Goal: Check status: Check status

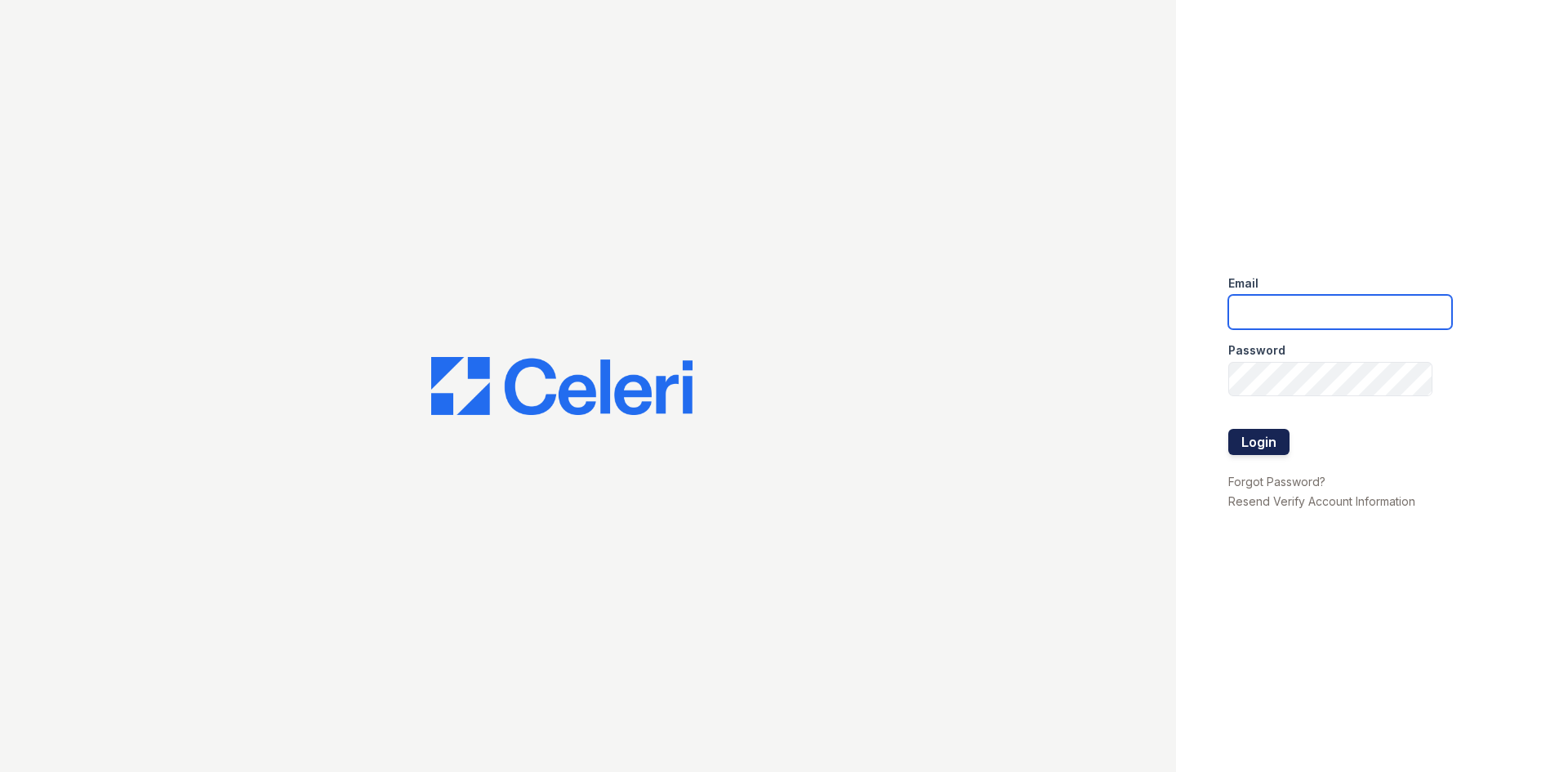
type input "huxley.pm@cafmanagement.com"
click at [1277, 452] on button "Login" at bounding box center [1259, 442] width 61 height 26
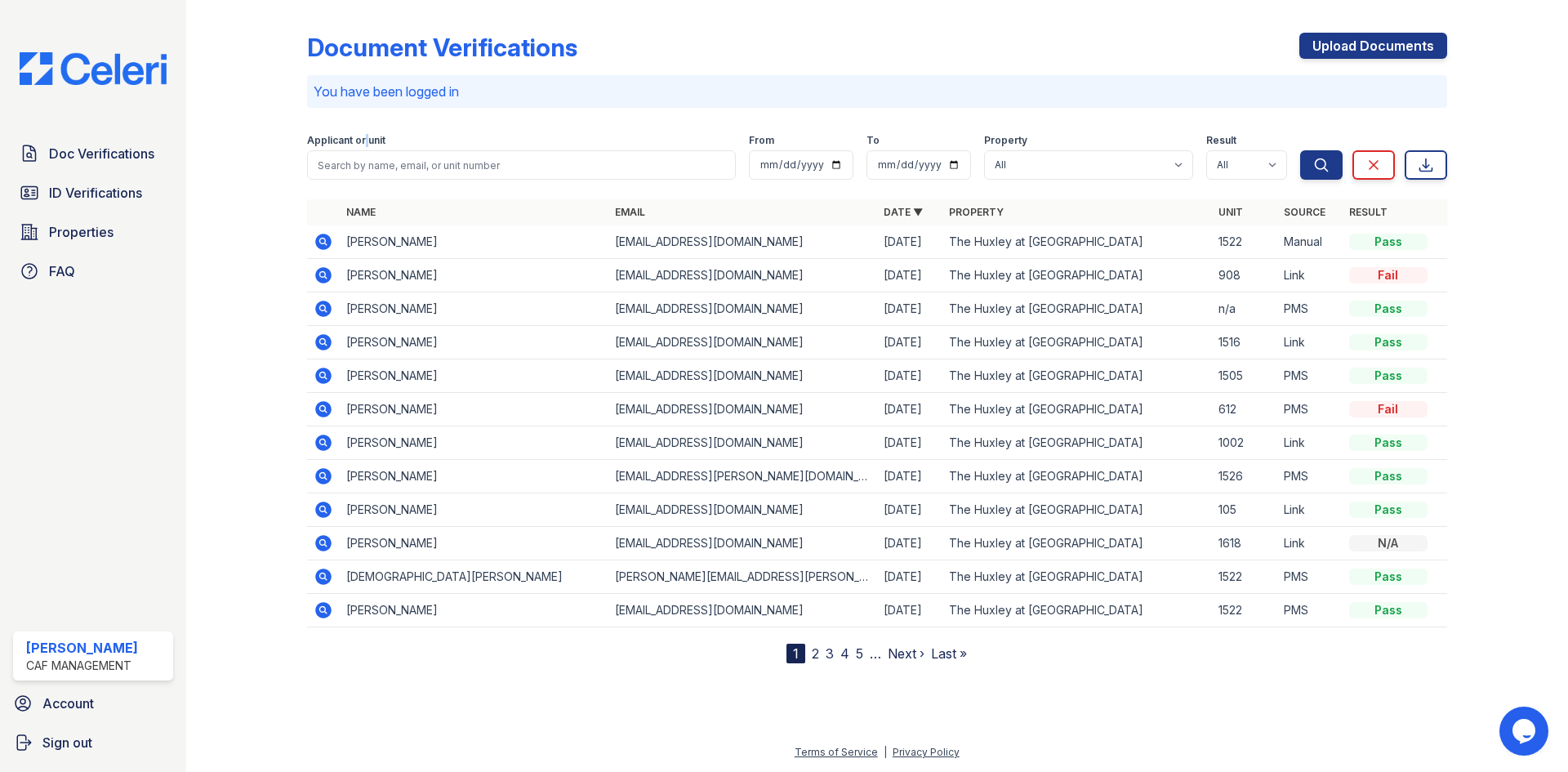
drag, startPoint x: 366, startPoint y: 136, endPoint x: 376, endPoint y: 150, distance: 17.2
click at [371, 142] on label "Applicant or unit" at bounding box center [346, 141] width 79 height 13
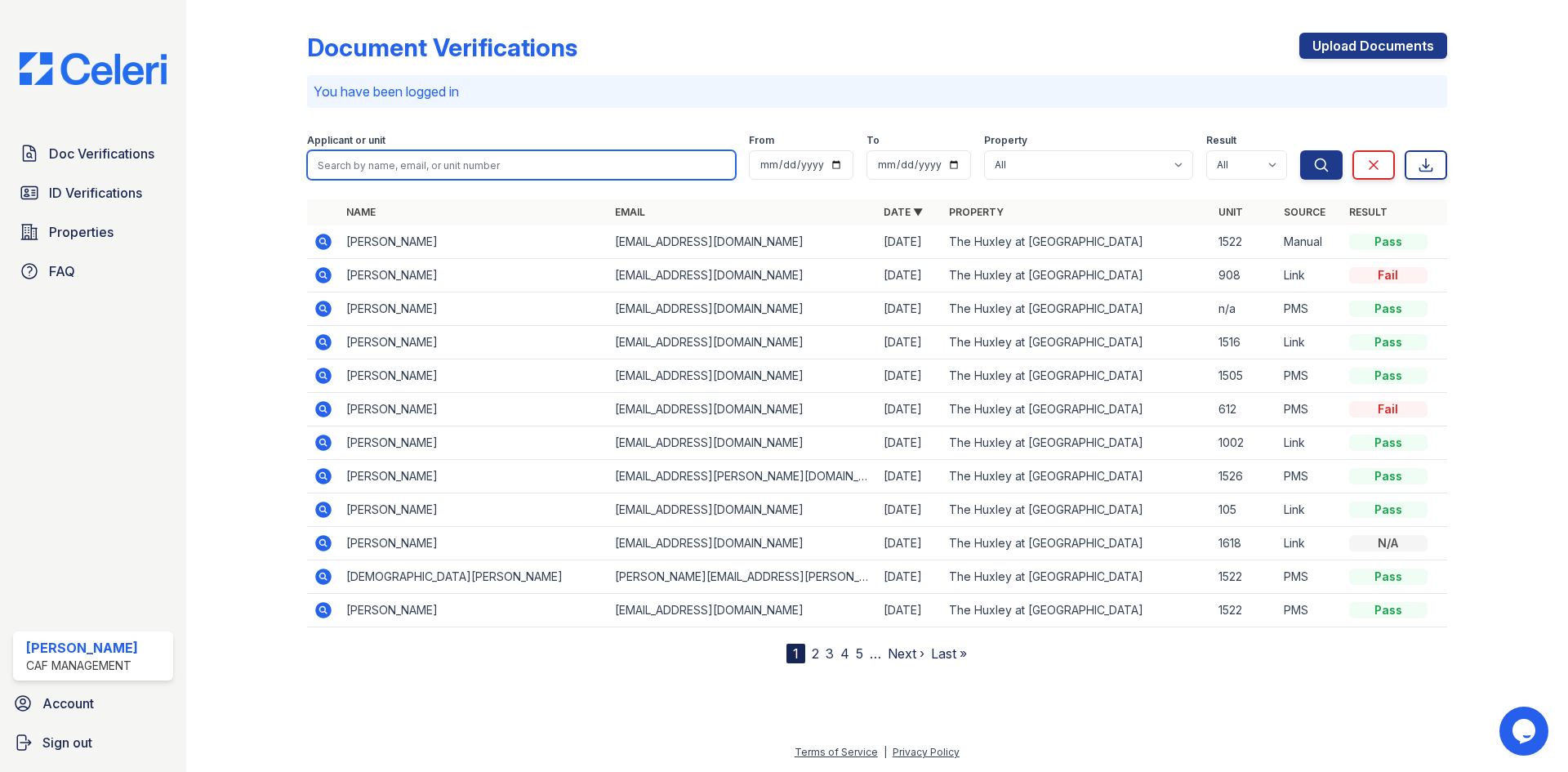
click at [386, 153] on input "search" at bounding box center [521, 164] width 429 height 29
type input "lockett"
click at [1301, 150] on button "Search" at bounding box center [1322, 164] width 43 height 29
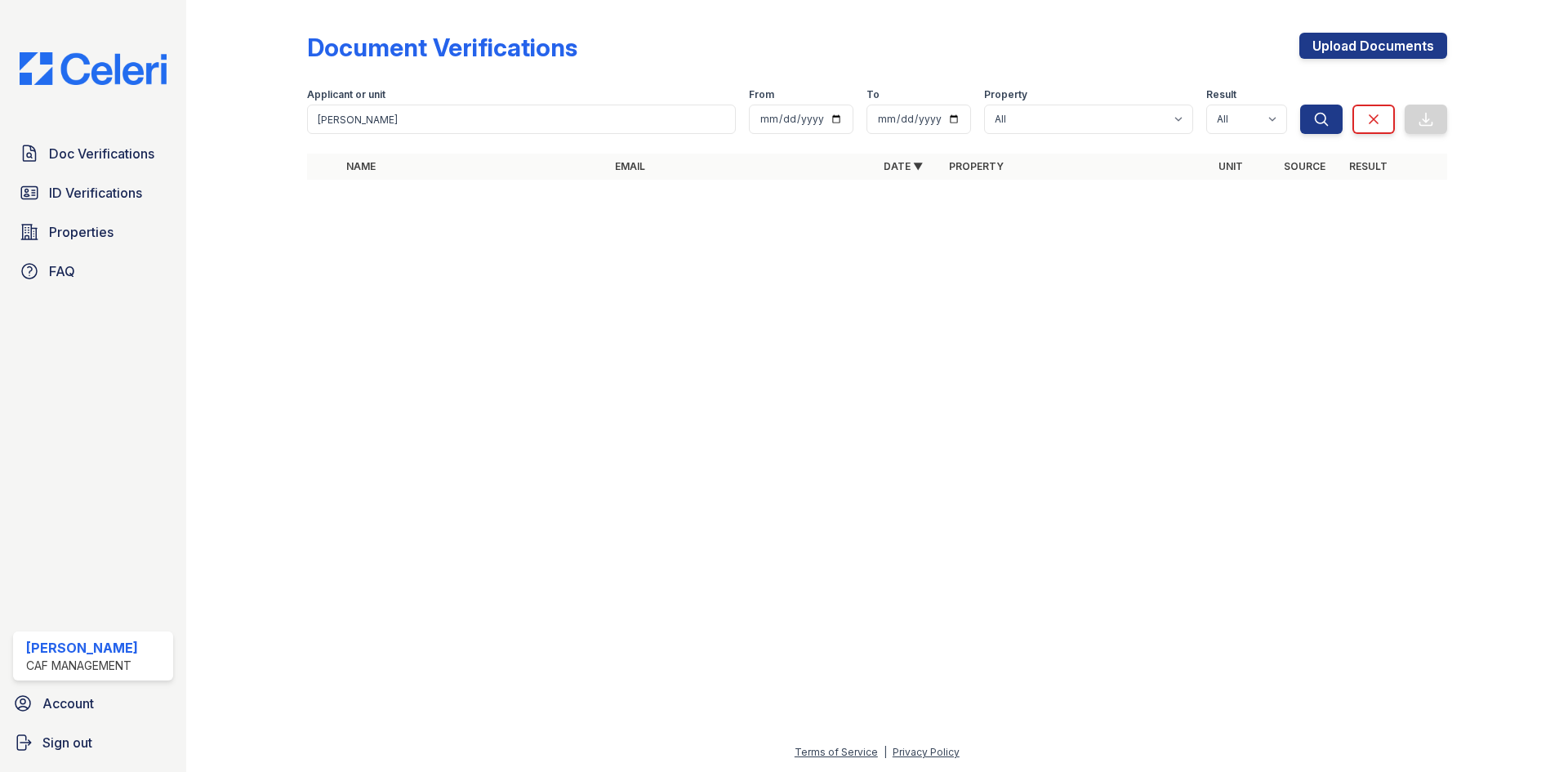
click at [111, 174] on div "Doc Verifications ID Verifications Properties FAQ" at bounding box center [93, 212] width 173 height 150
click at [115, 194] on span "ID Verifications" at bounding box center [95, 192] width 93 height 19
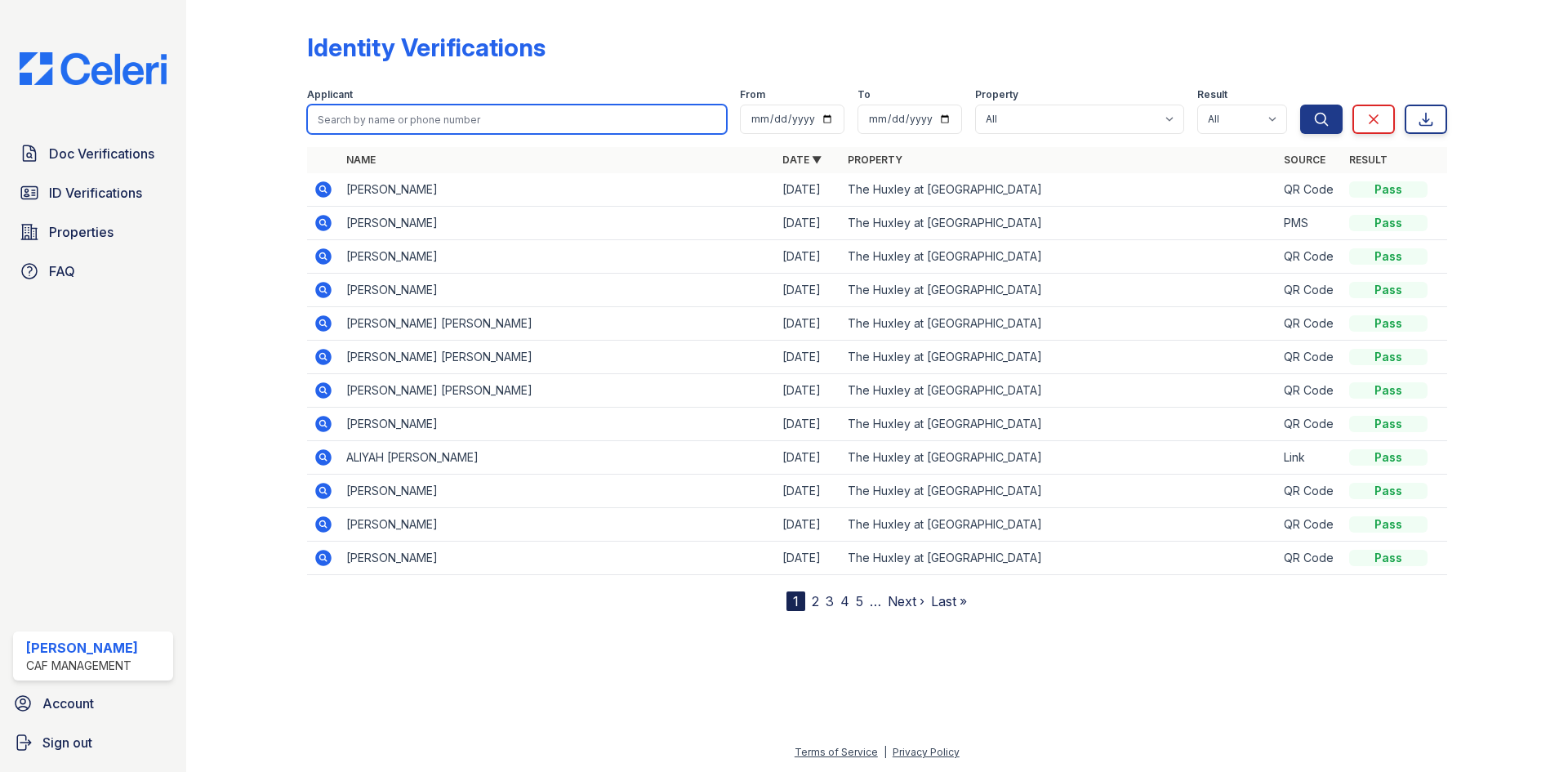
click at [405, 117] on input "search" at bounding box center [516, 119] width 420 height 29
type input "lockett"
click at [1301, 105] on button "Search" at bounding box center [1322, 119] width 43 height 29
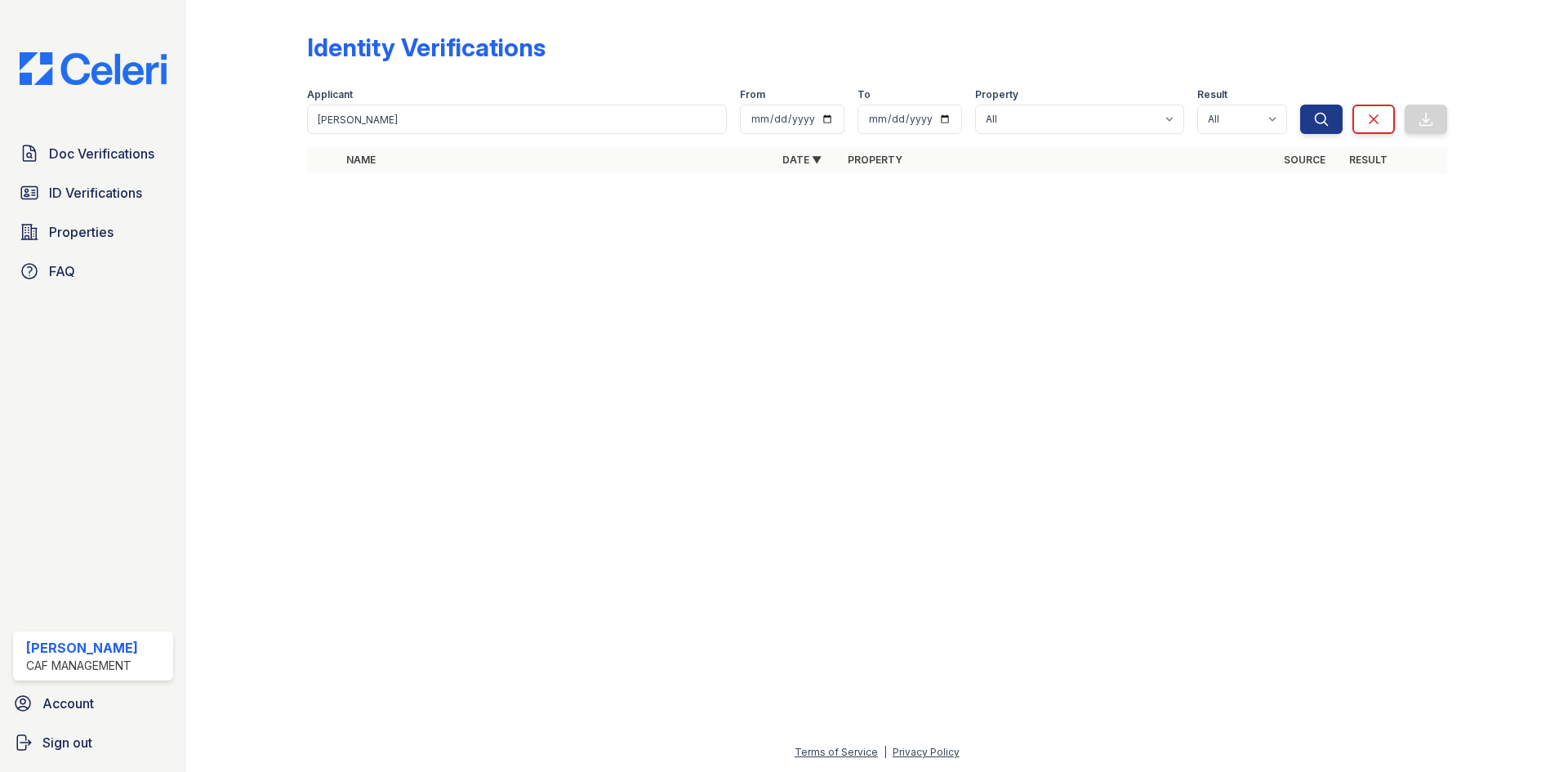
click at [89, 211] on div "Doc Verifications ID Verifications Properties FAQ" at bounding box center [93, 212] width 173 height 150
click at [100, 201] on span "ID Verifications" at bounding box center [95, 192] width 93 height 19
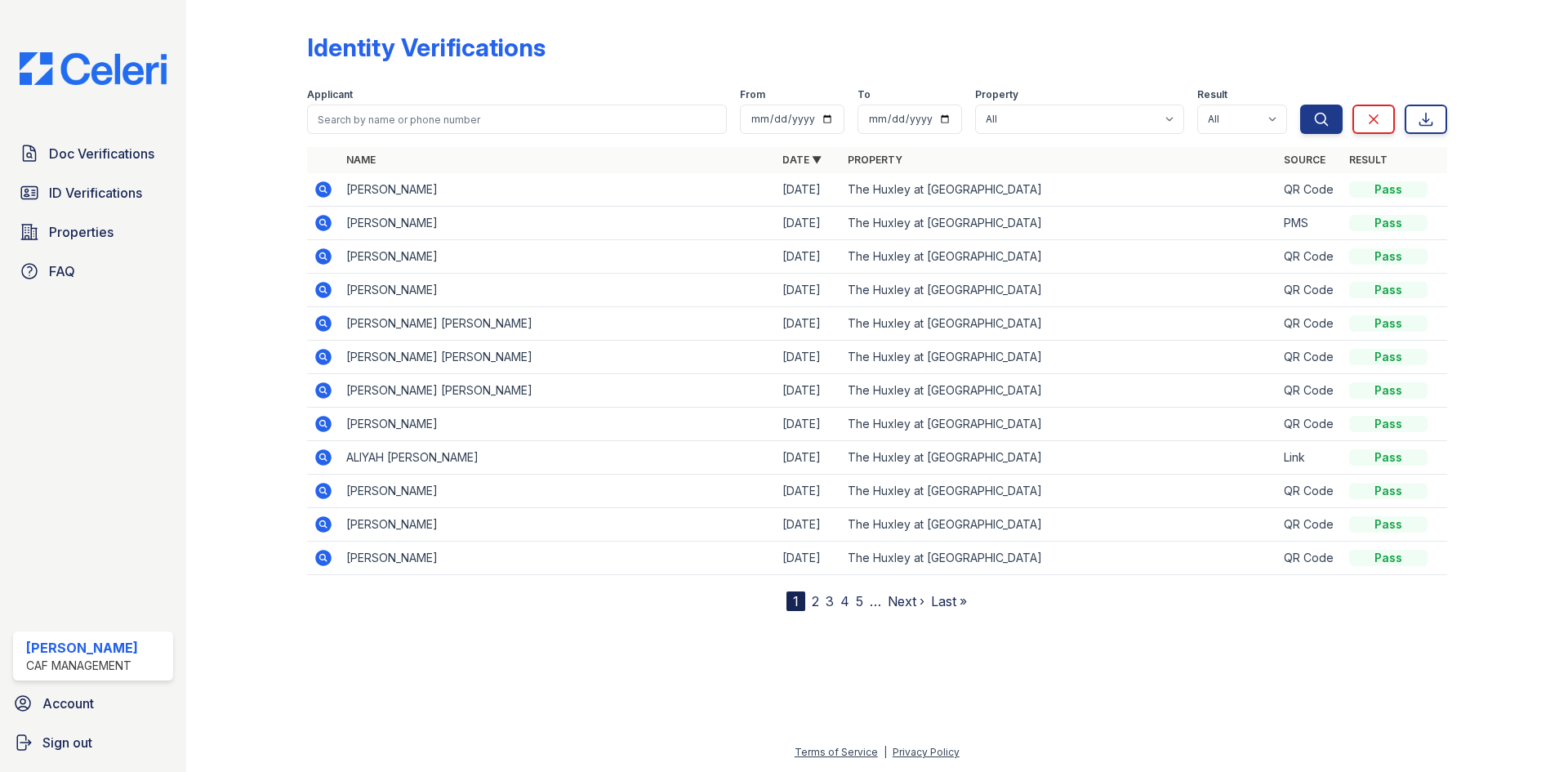
click at [327, 224] on icon at bounding box center [323, 222] width 16 height 16
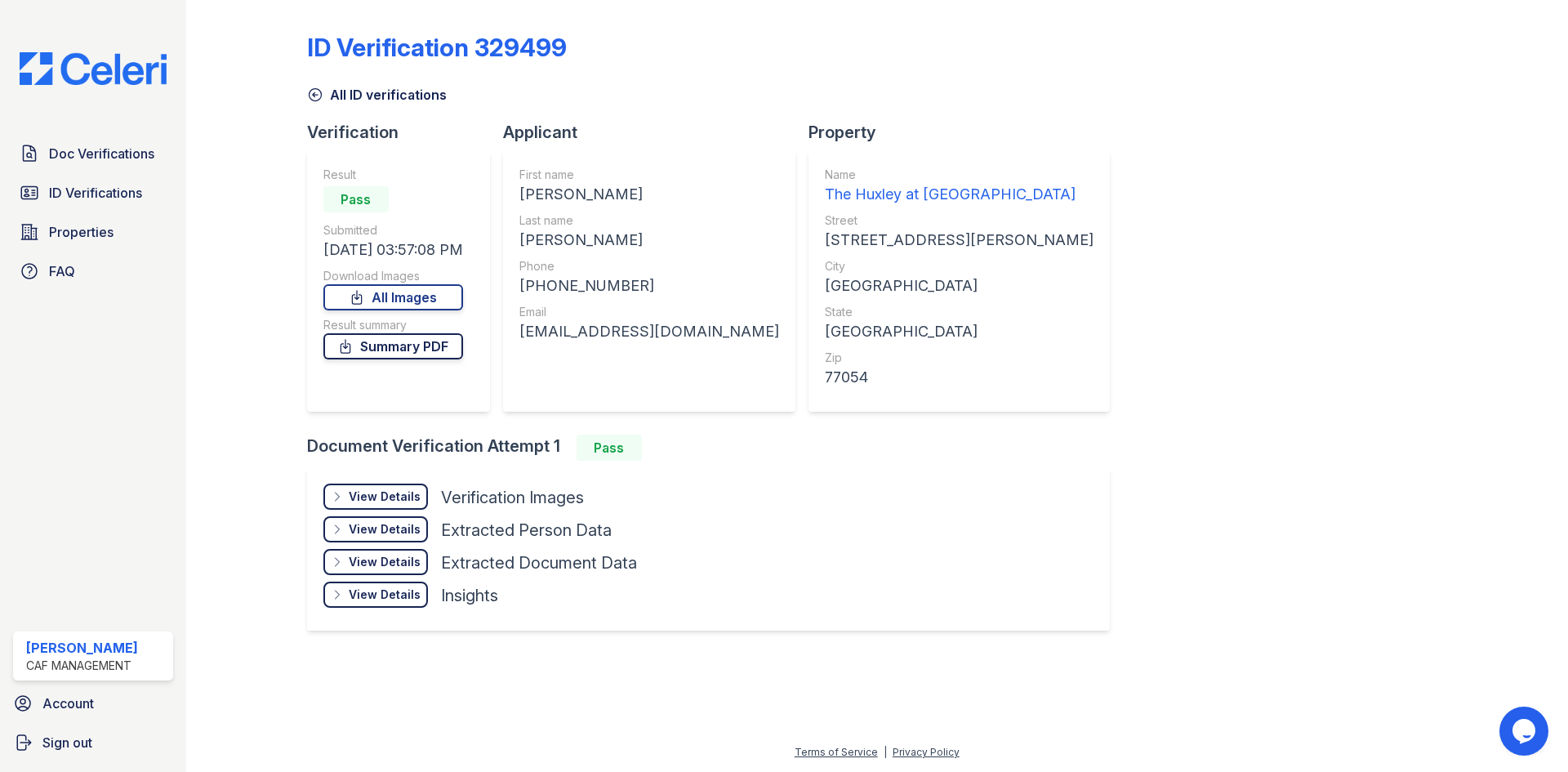
click at [434, 338] on link "Summary PDF" at bounding box center [393, 346] width 140 height 26
click at [397, 498] on div "View Details" at bounding box center [385, 496] width 72 height 16
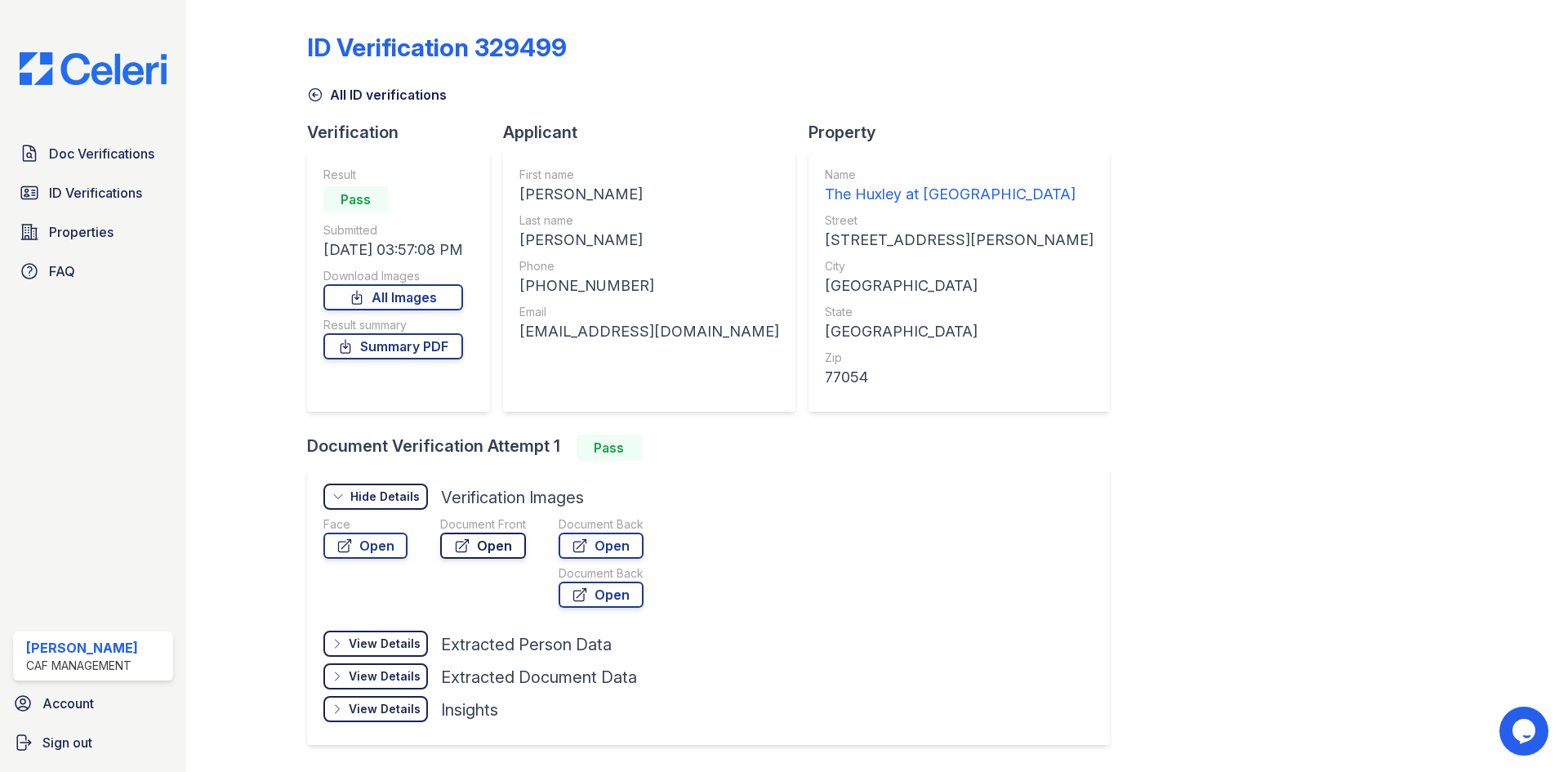
click at [460, 544] on icon at bounding box center [462, 545] width 16 height 16
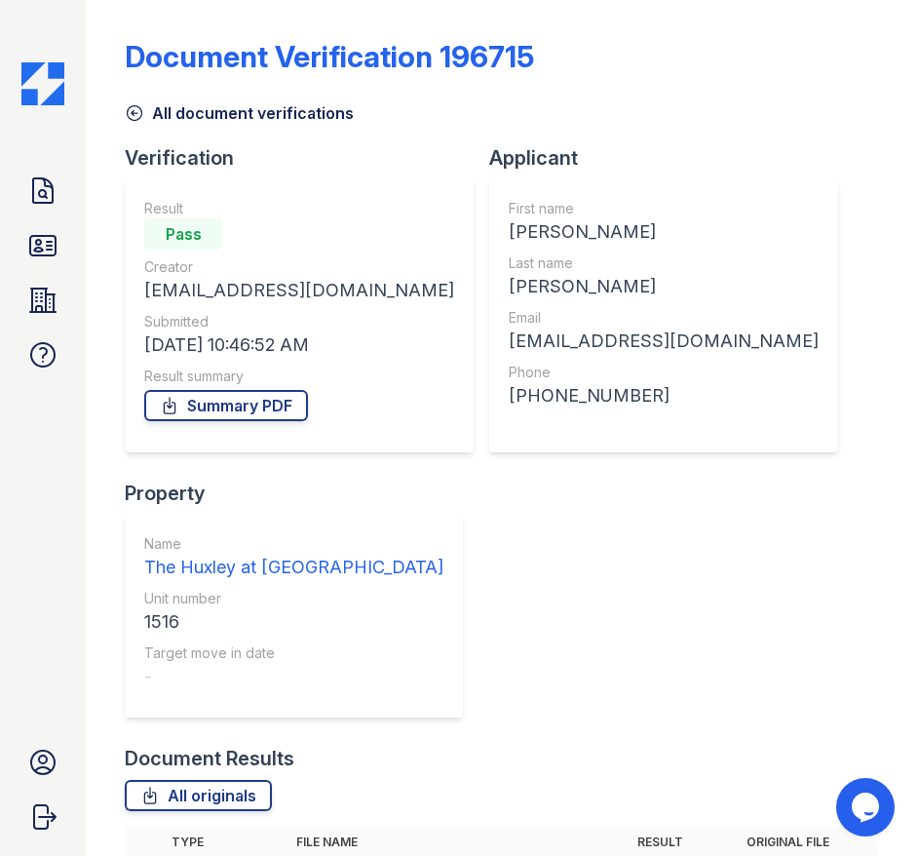
drag, startPoint x: 40, startPoint y: 247, endPoint x: 379, endPoint y: 130, distance: 358.8
click at [40, 247] on icon at bounding box center [42, 245] width 31 height 31
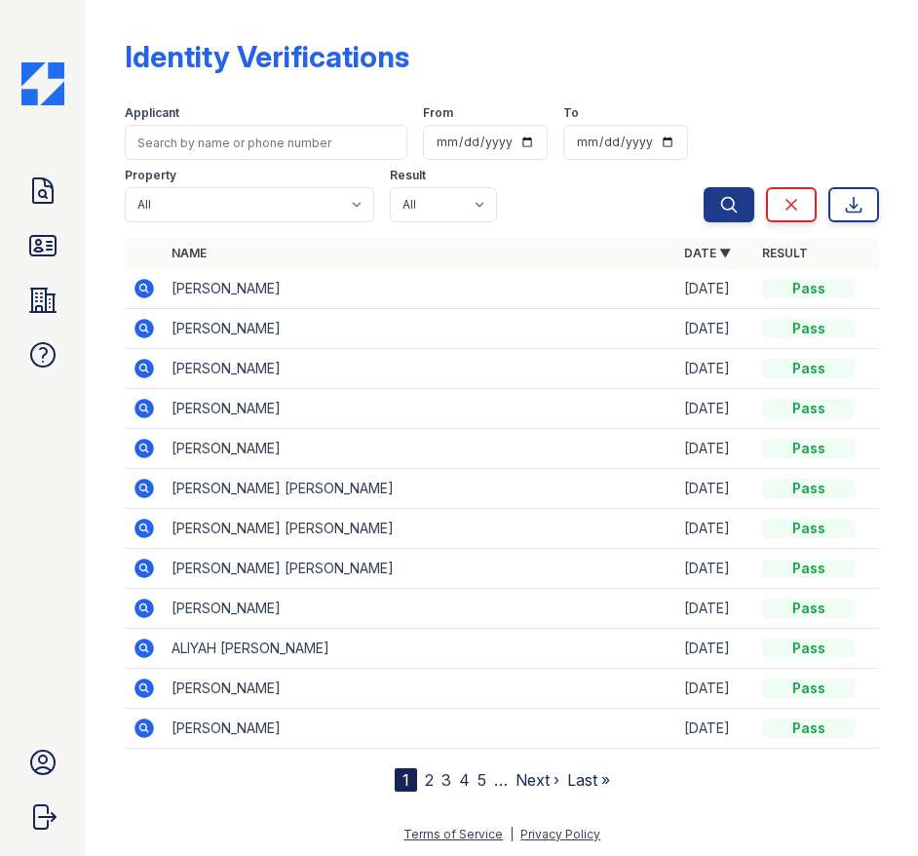
click at [142, 289] on icon at bounding box center [143, 287] width 5 height 5
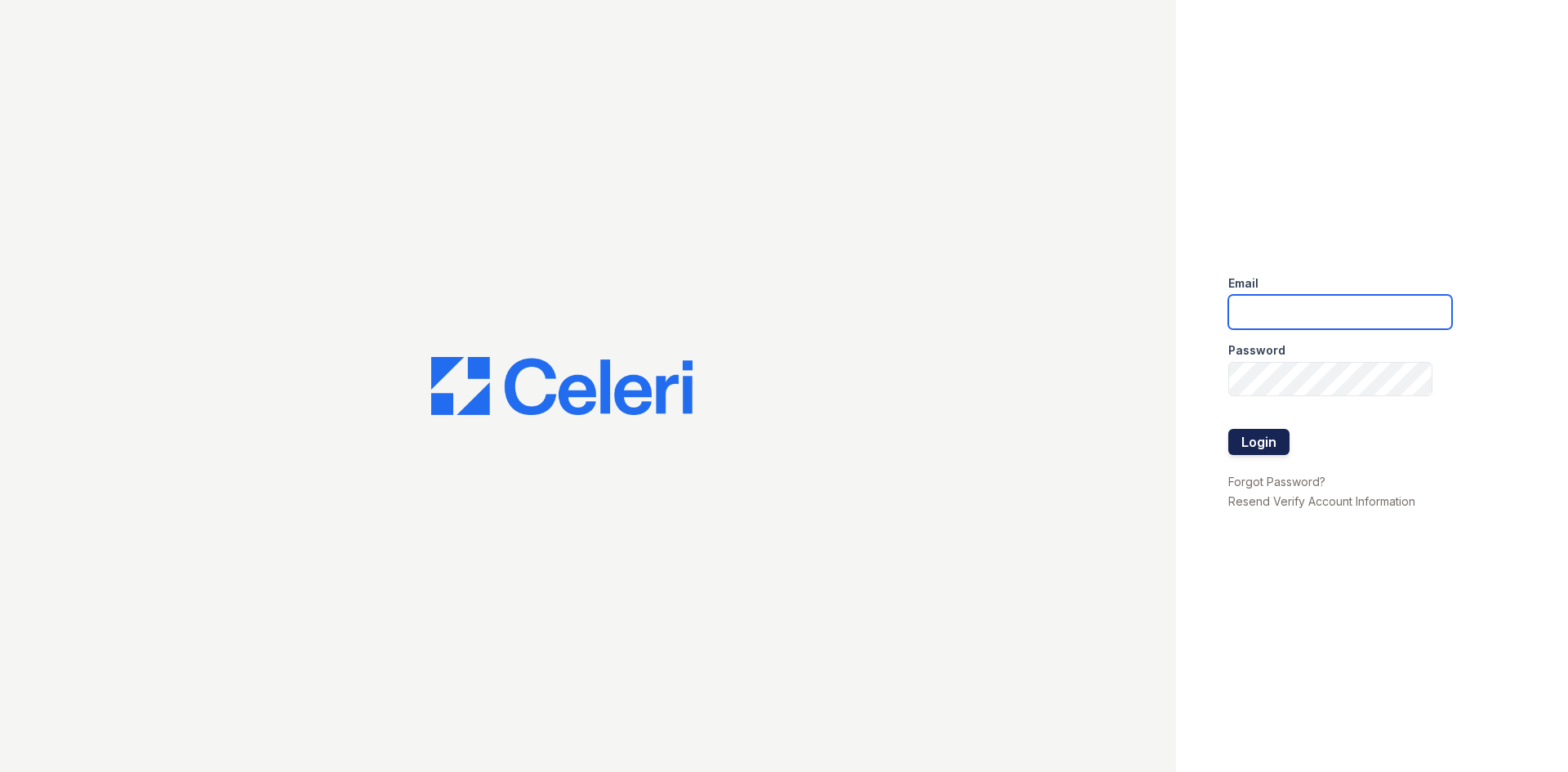
type input "[DOMAIN_NAME][EMAIL_ADDRESS][DOMAIN_NAME]"
click at [1242, 439] on button "Login" at bounding box center [1259, 442] width 61 height 26
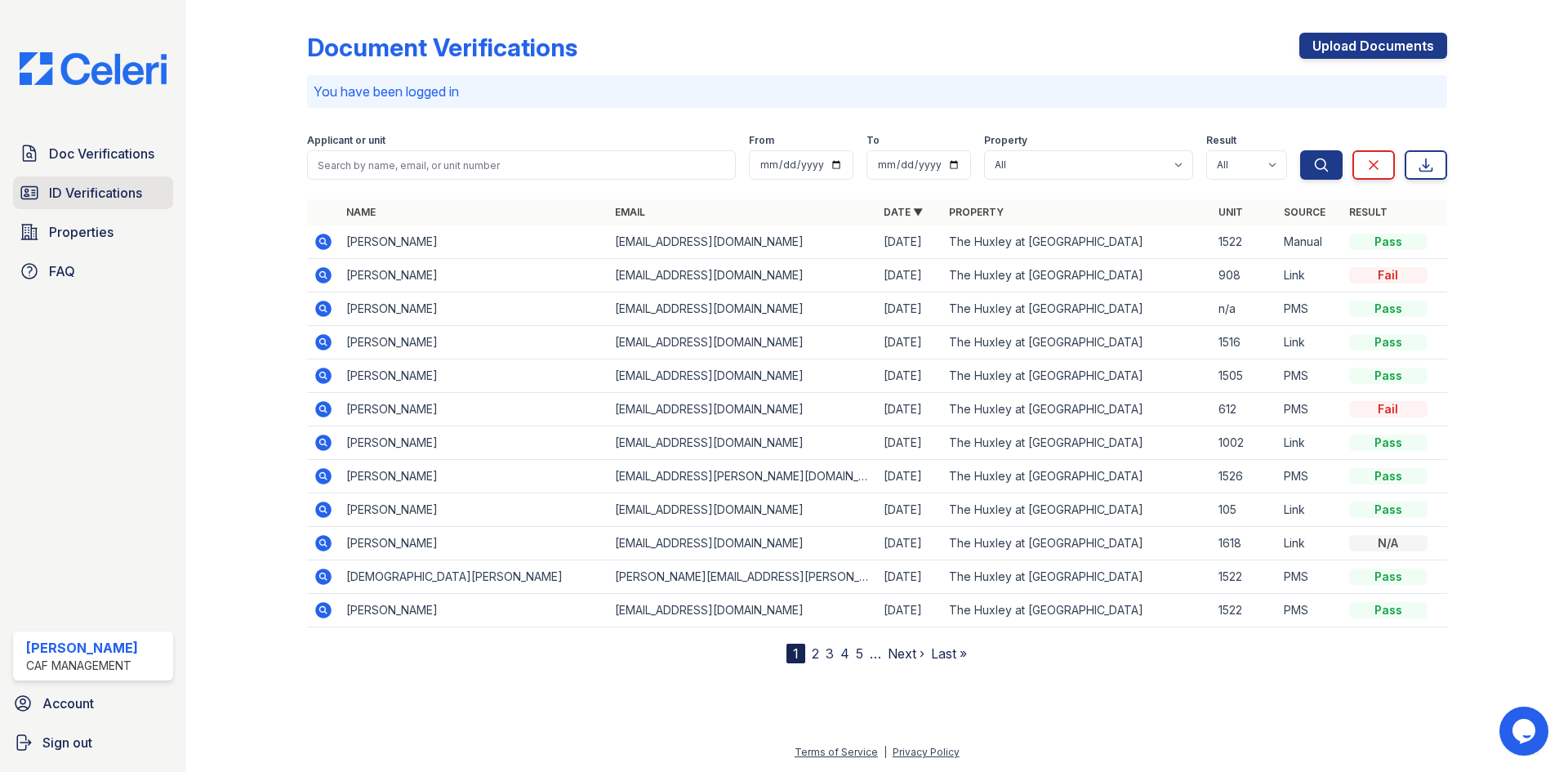
click at [88, 188] on span "ID Verifications" at bounding box center [95, 192] width 93 height 19
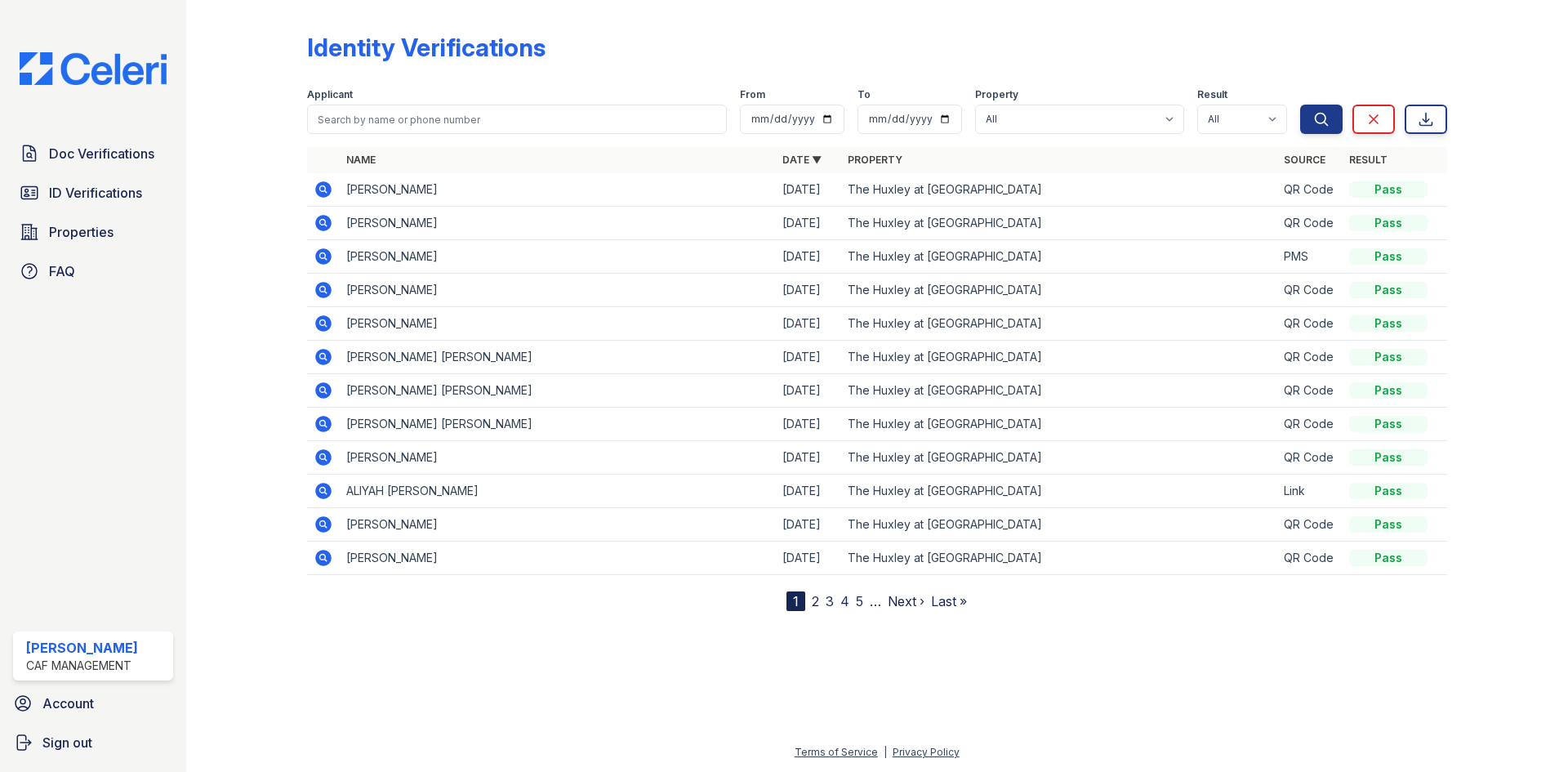
click at [328, 192] on icon at bounding box center [323, 189] width 16 height 16
